Goal: Obtain resource: Obtain resource

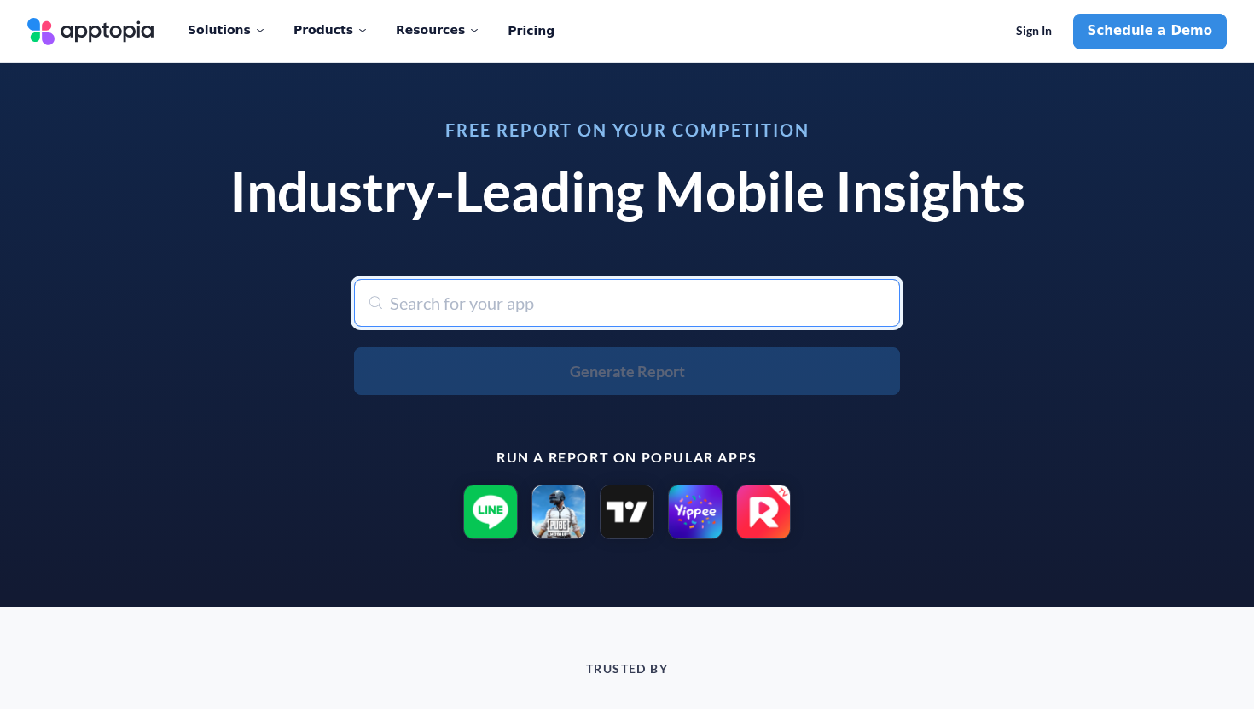
click at [472, 300] on input "text" at bounding box center [627, 303] width 546 height 48
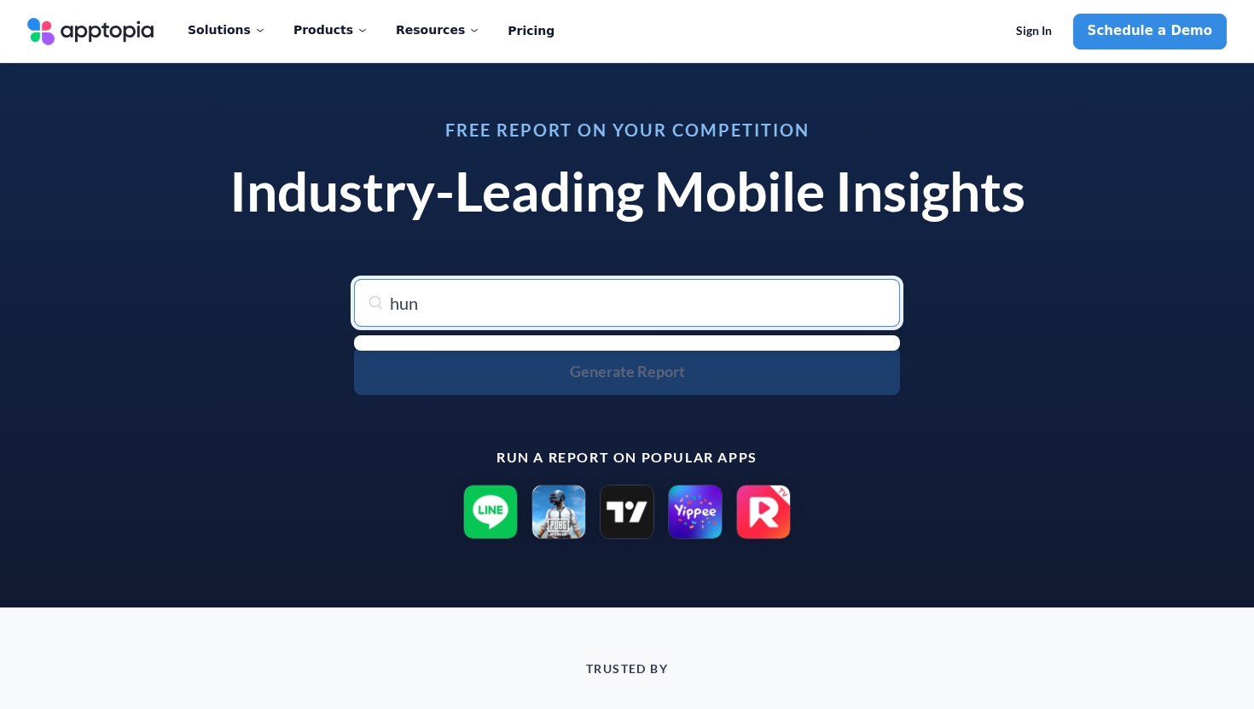
type input "[PERSON_NAME]"
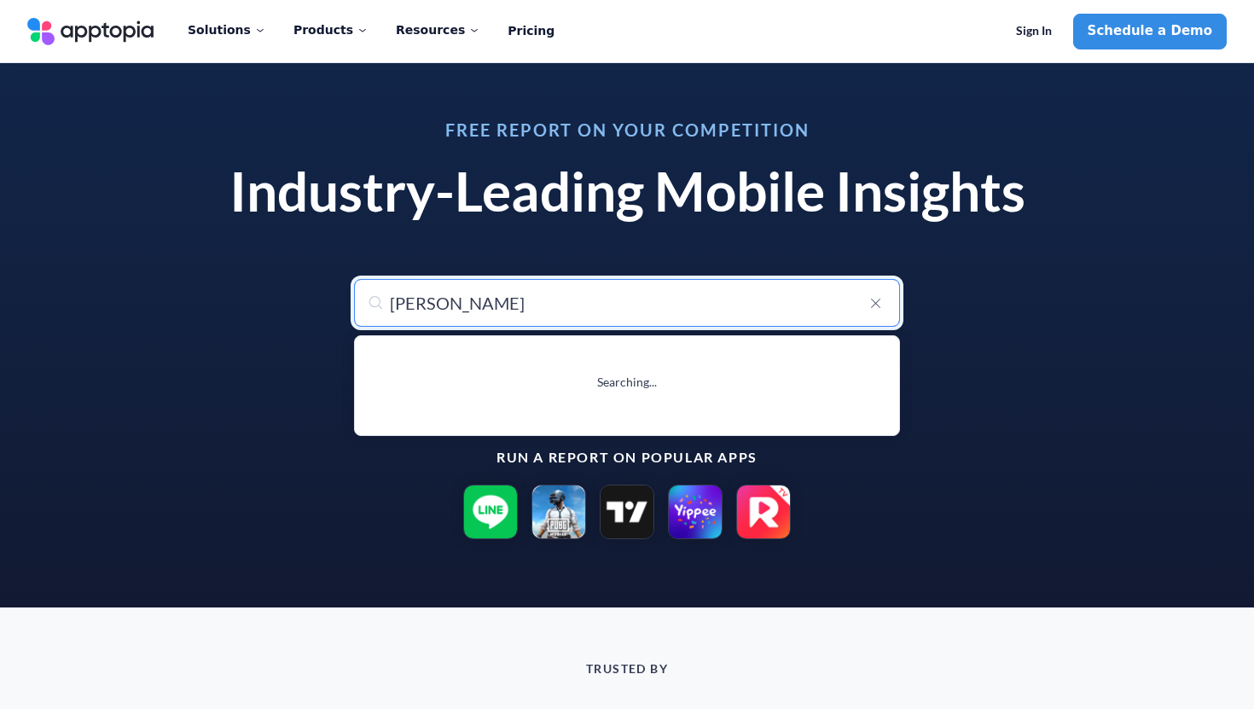
type input "hunter Assassin"
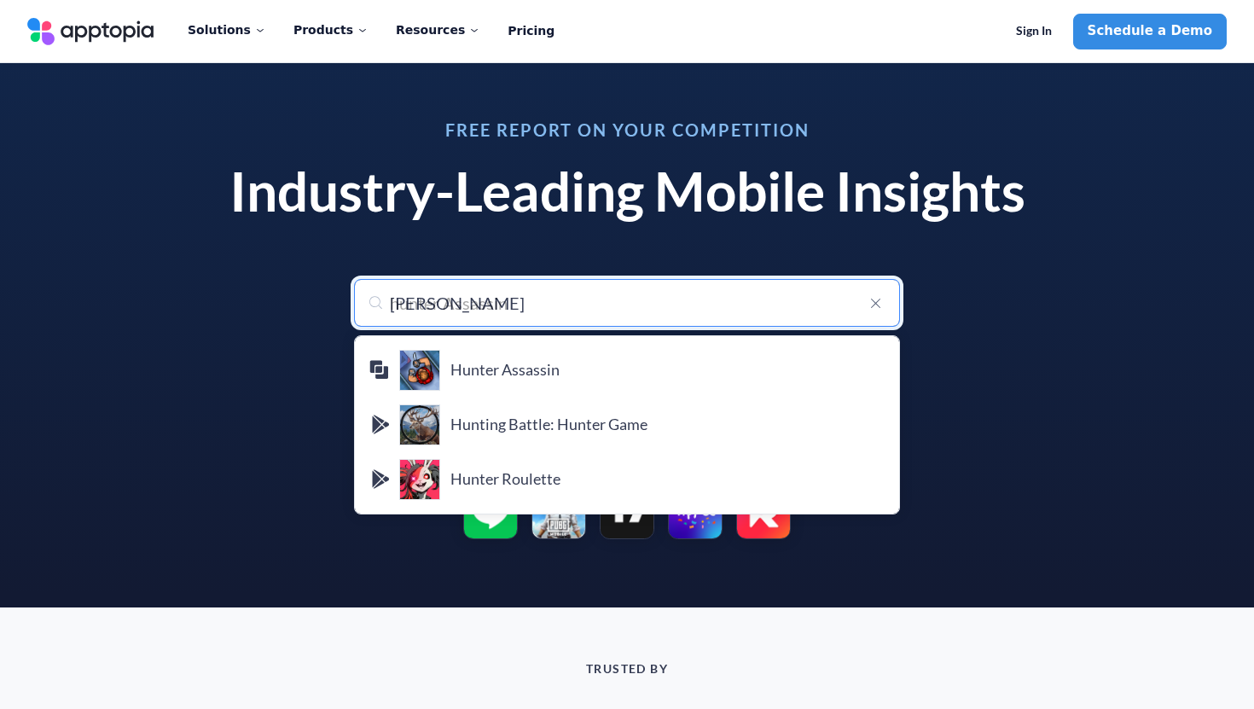
type input "hunted"
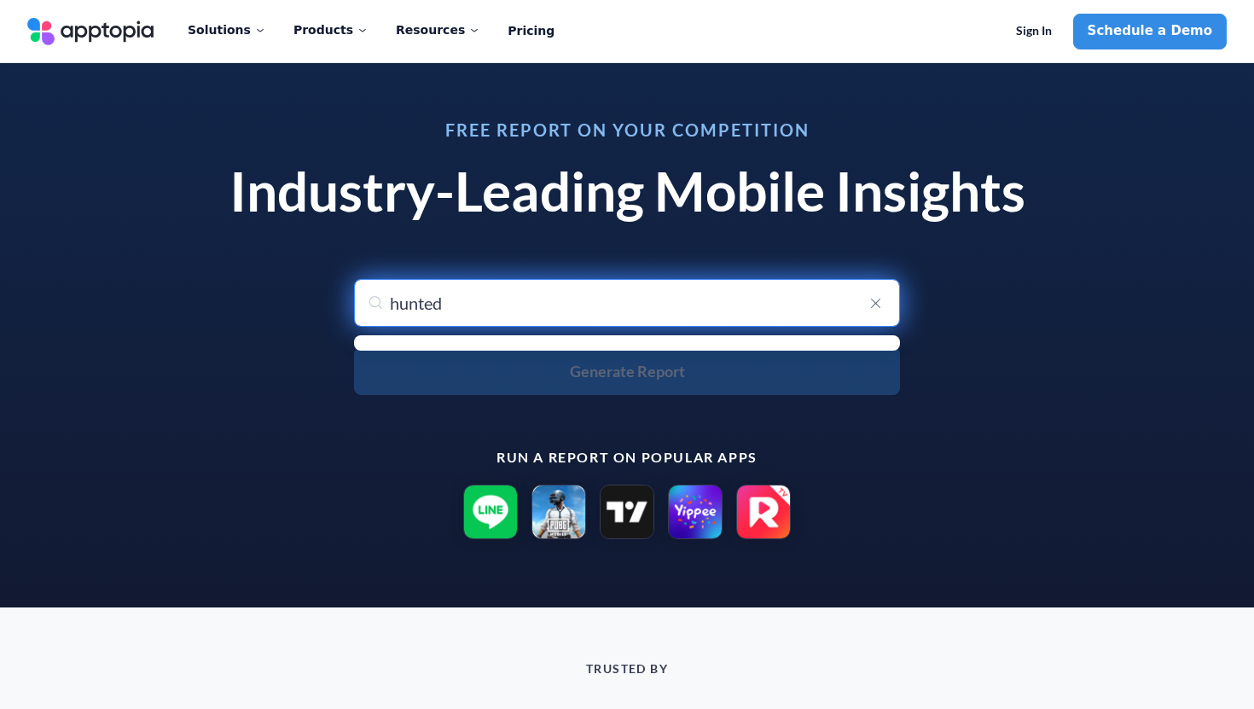
drag, startPoint x: 464, startPoint y: 306, endPoint x: 375, endPoint y: 306, distance: 89.6
click at [375, 306] on div "hunted" at bounding box center [627, 303] width 546 height 48
paste input "Hunted House"
drag, startPoint x: 444, startPoint y: 307, endPoint x: 364, endPoint y: 306, distance: 79.4
click at [364, 306] on input "hunted Hunted House" at bounding box center [627, 303] width 546 height 48
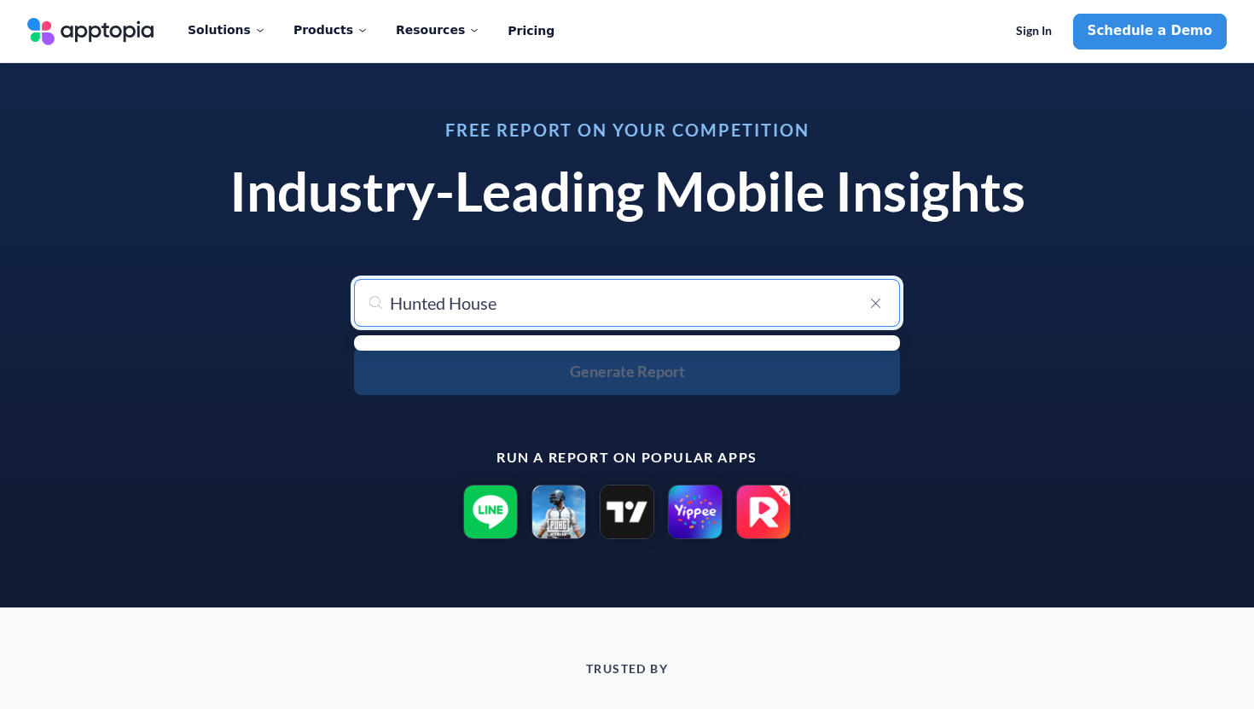
click at [626, 380] on div "Hunted House Generate Report" at bounding box center [627, 337] width 546 height 116
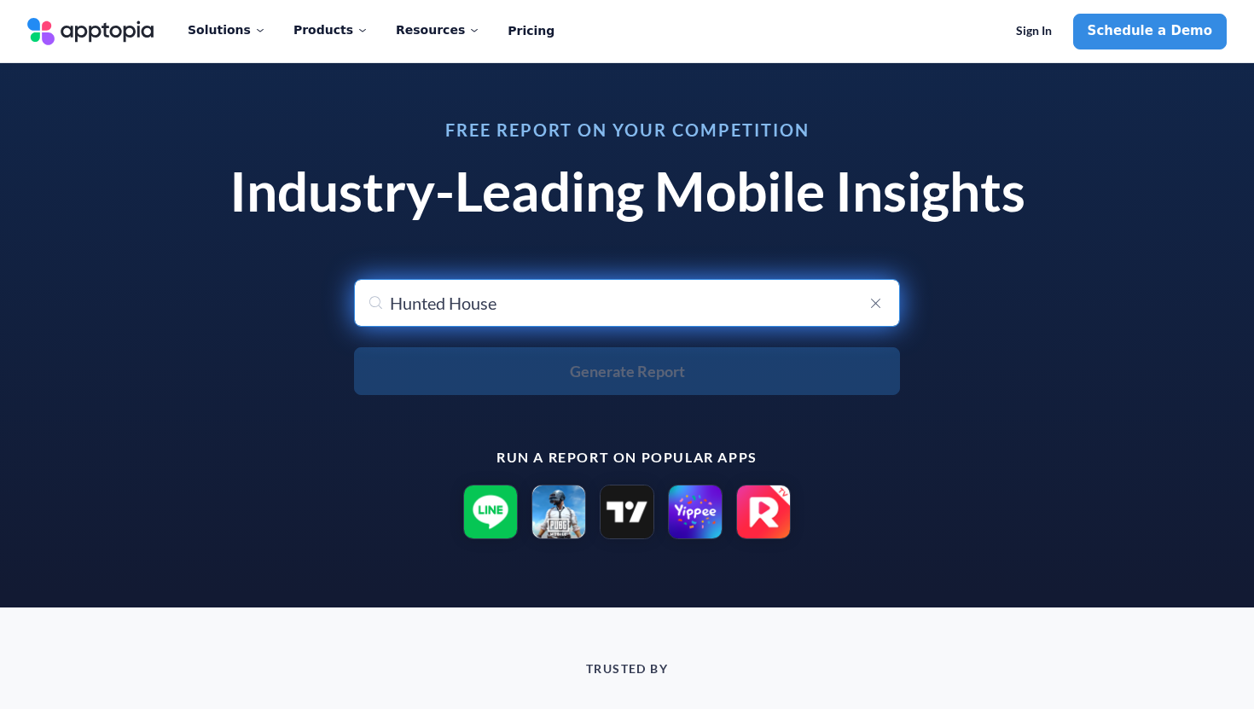
click at [682, 308] on input "Hunted House" at bounding box center [627, 303] width 546 height 48
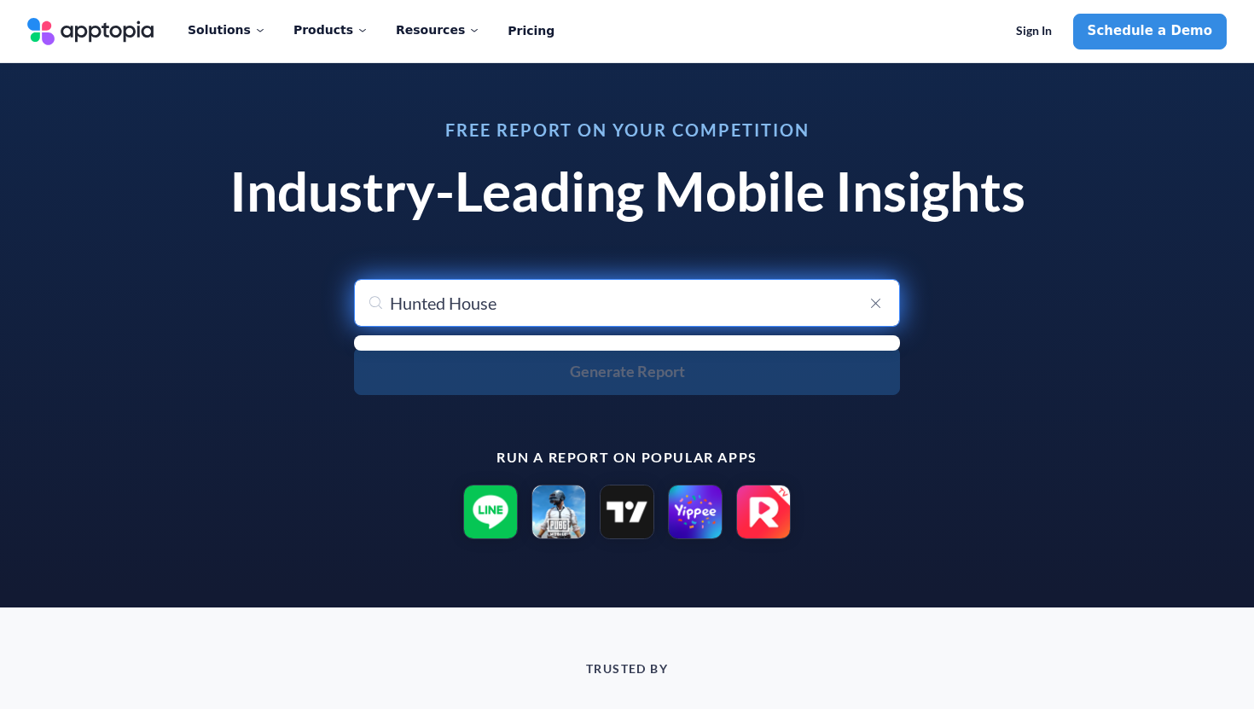
click at [835, 309] on input "Hunted House" at bounding box center [627, 303] width 546 height 48
click at [563, 302] on input "Hunted House" at bounding box center [627, 303] width 546 height 48
type input "Hunted House"
click at [527, 302] on input "Hunted House" at bounding box center [627, 303] width 546 height 48
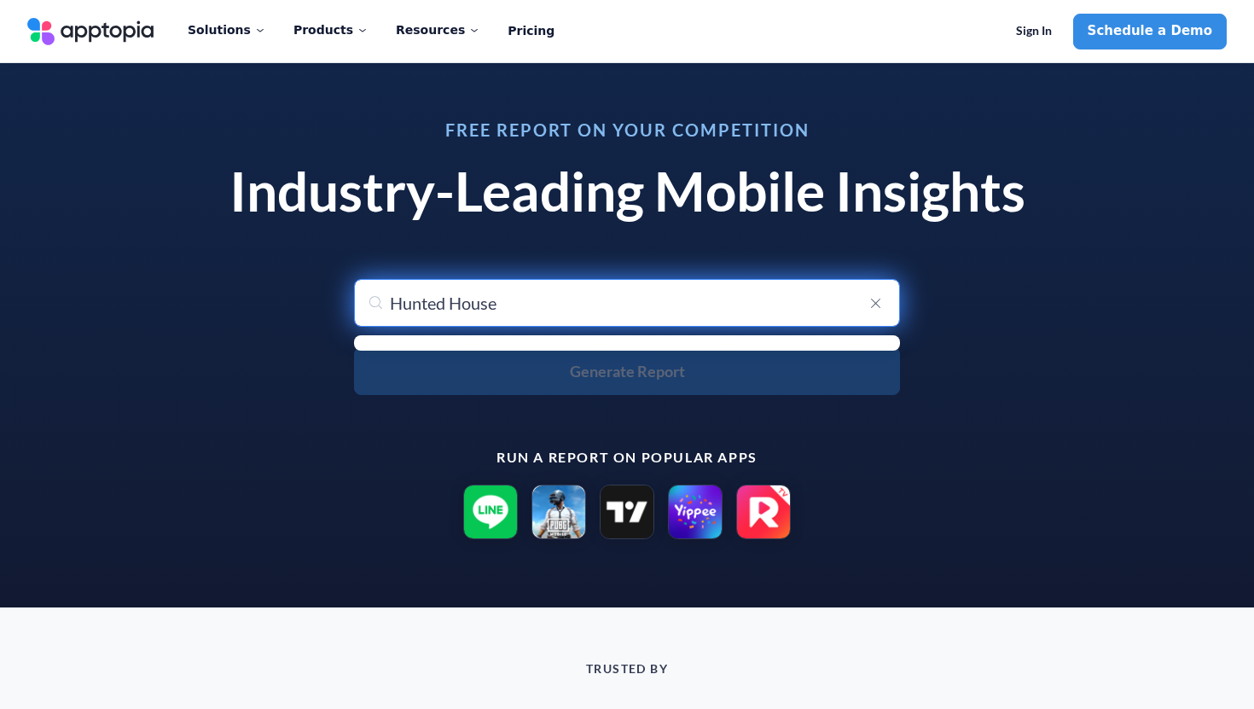
click at [527, 302] on input "Hunted House" at bounding box center [627, 303] width 546 height 48
